Goal: Task Accomplishment & Management: Manage account settings

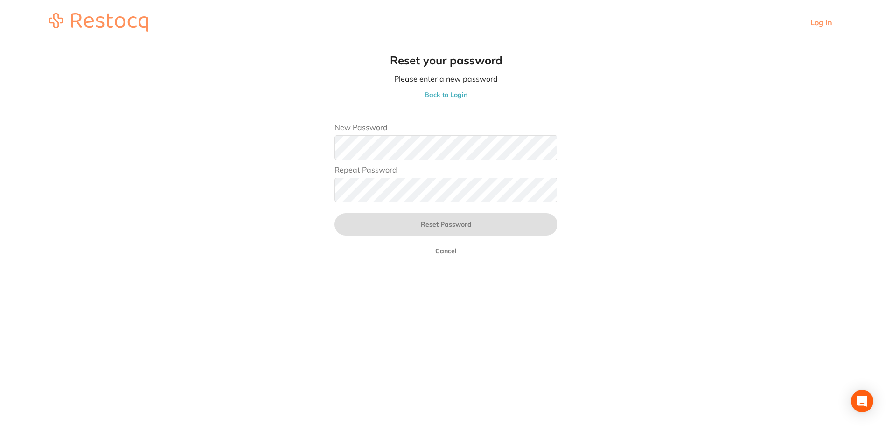
scroll to position [0, 0]
click at [306, 166] on main "Reset your password Please enter a new password Back to Login New Password Repe…" at bounding box center [446, 160] width 892 height 230
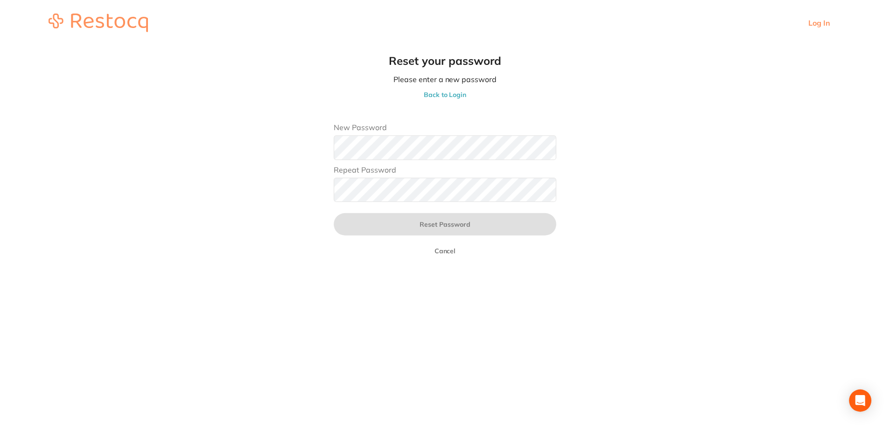
scroll to position [0, 0]
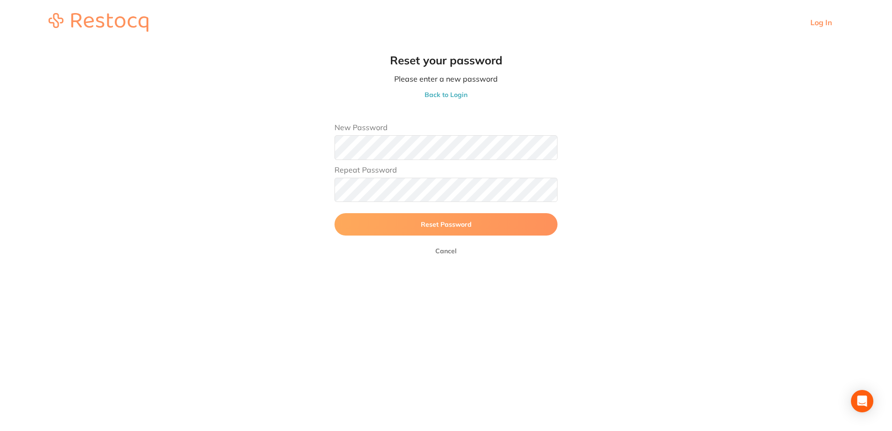
click at [335, 213] on button "Reset Password" at bounding box center [446, 224] width 223 height 22
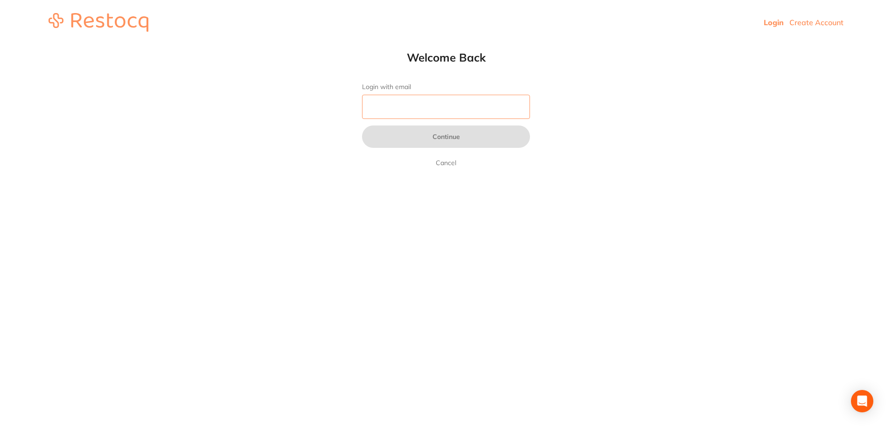
click at [429, 108] on input "Login with email" at bounding box center [446, 107] width 168 height 24
type input "[EMAIL_ADDRESS][DOMAIN_NAME]"
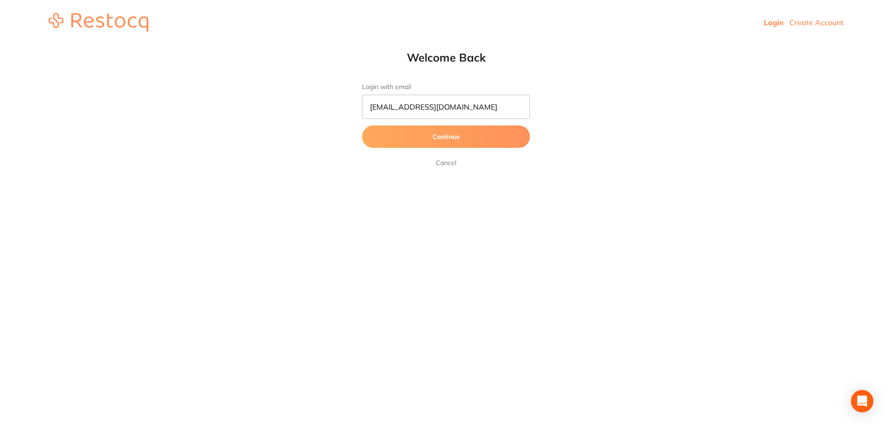
click at [429, 137] on button "Continue" at bounding box center [446, 137] width 168 height 22
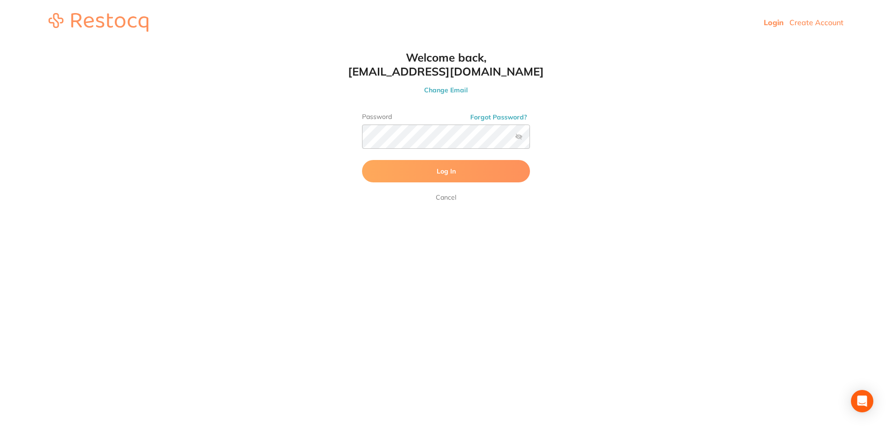
click at [429, 168] on span "Log In" at bounding box center [446, 171] width 19 height 8
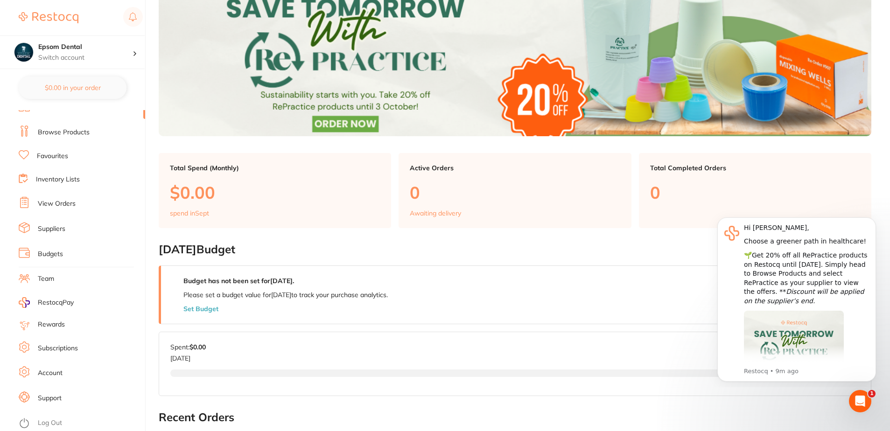
scroll to position [140, 0]
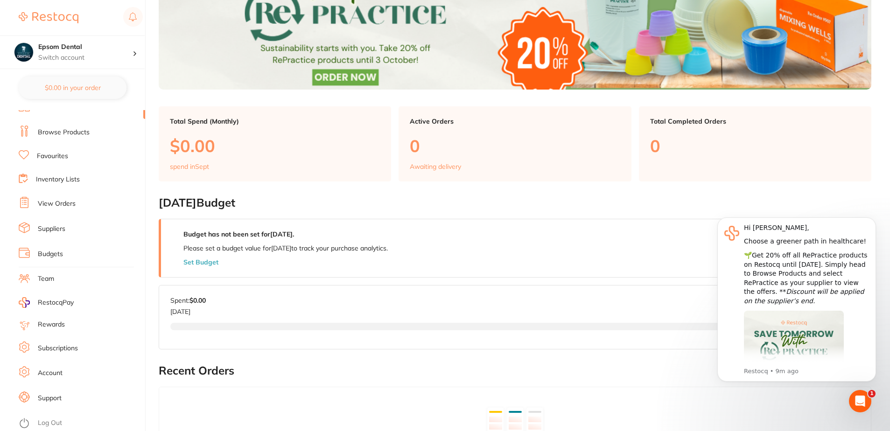
click at [51, 231] on link "Suppliers" at bounding box center [52, 228] width 28 height 9
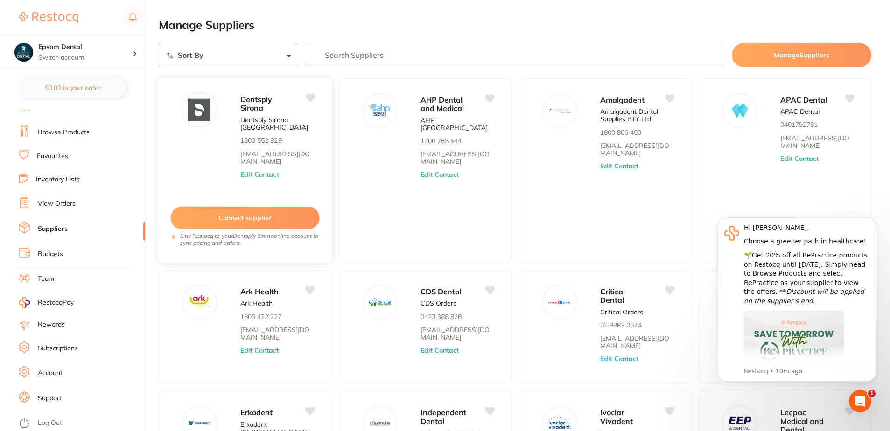
click at [260, 176] on button "Edit Contact" at bounding box center [259, 174] width 39 height 7
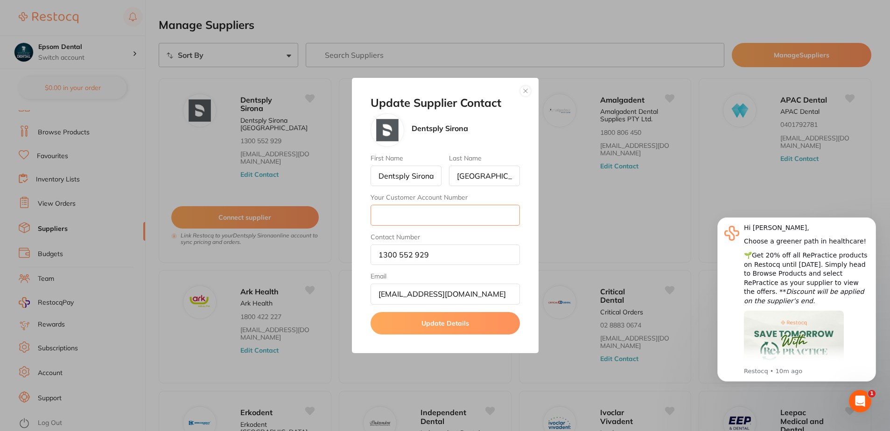
click at [421, 217] on input "Your Customer Account Number" at bounding box center [445, 215] width 149 height 21
paste input "300134"
type input "300134"
click at [428, 326] on button "Update Details" at bounding box center [445, 323] width 149 height 22
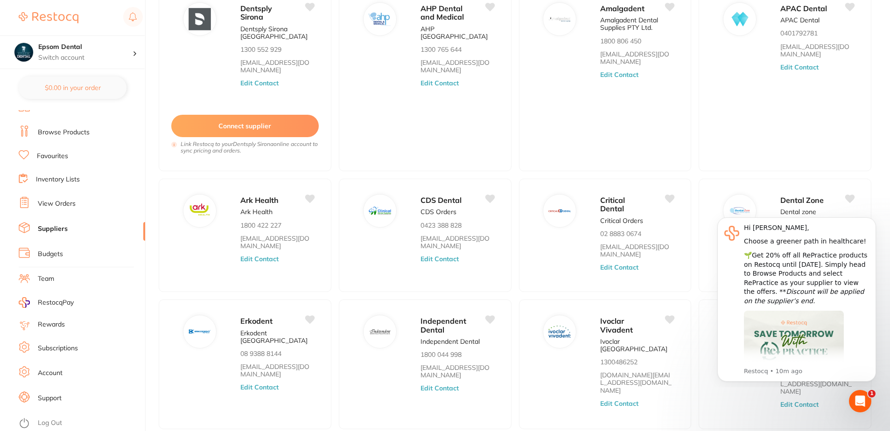
scroll to position [138, 0]
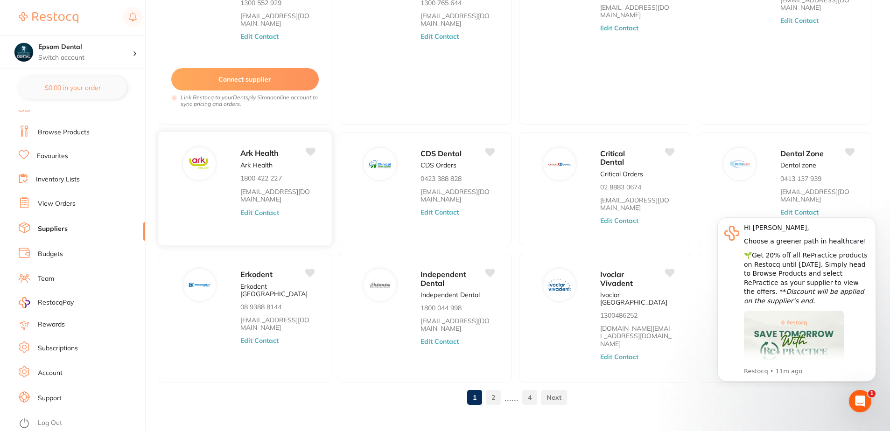
click at [269, 209] on button "Edit Contact" at bounding box center [259, 212] width 39 height 7
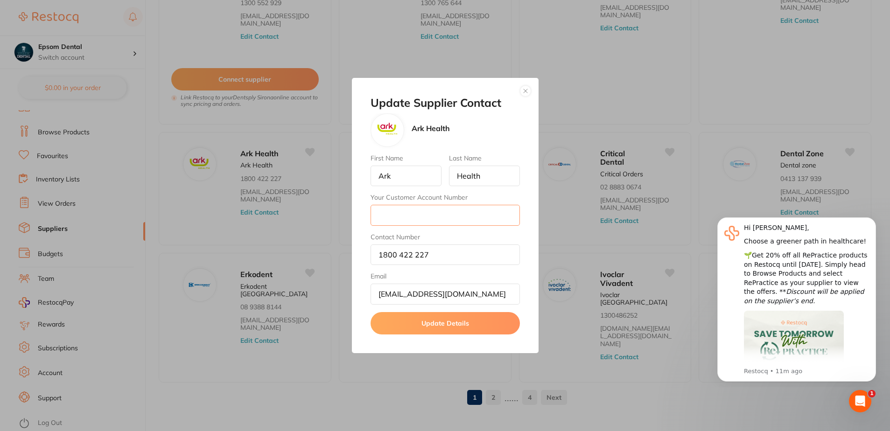
click at [412, 215] on input "Your Customer Account Number" at bounding box center [445, 215] width 149 height 21
paste input "A215997"
type input "A215997"
click at [429, 318] on button "Update Details" at bounding box center [445, 323] width 149 height 22
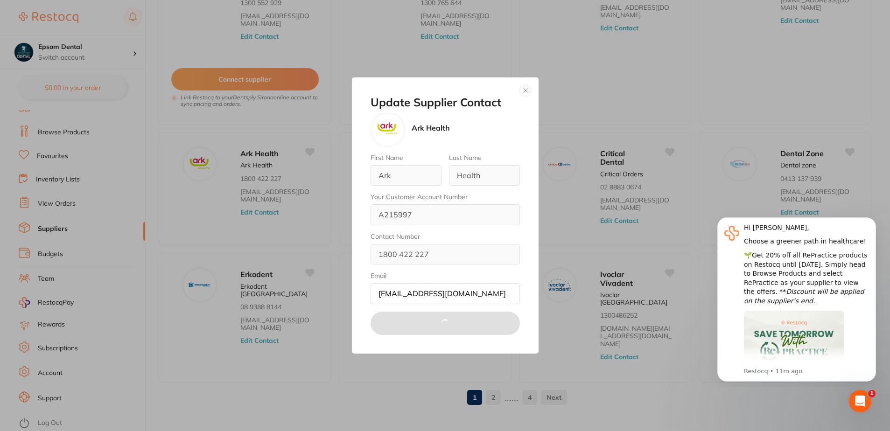
scroll to position [0, 0]
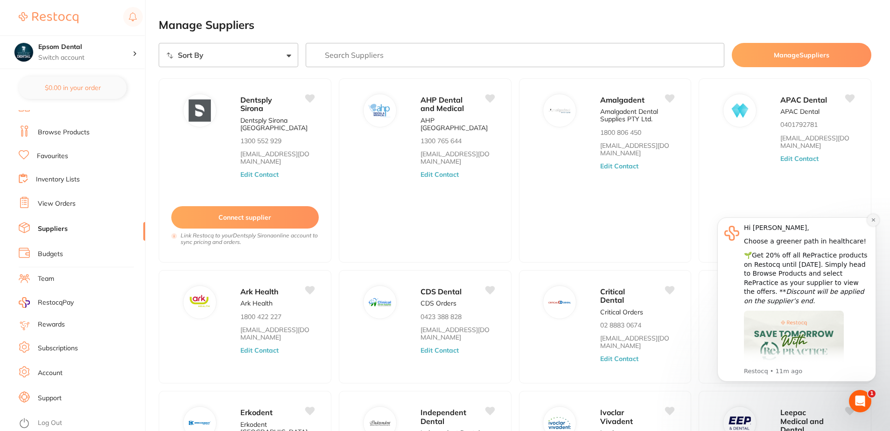
click at [429, 218] on icon "Dismiss notification" at bounding box center [873, 219] width 5 height 5
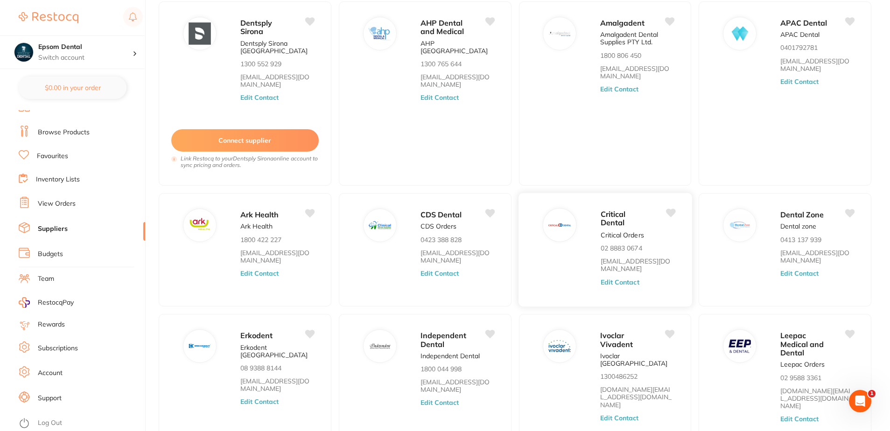
scroll to position [93, 0]
